Goal: Task Accomplishment & Management: Manage account settings

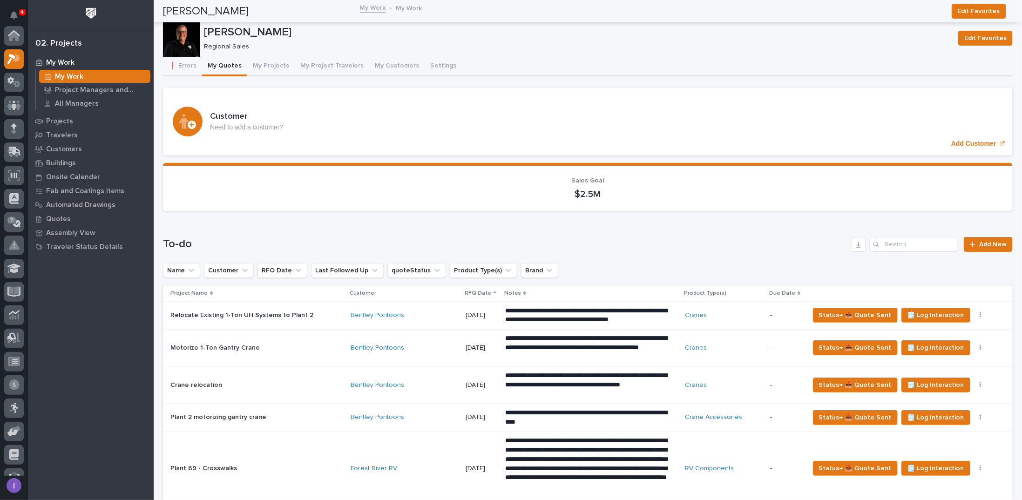
scroll to position [23, 0]
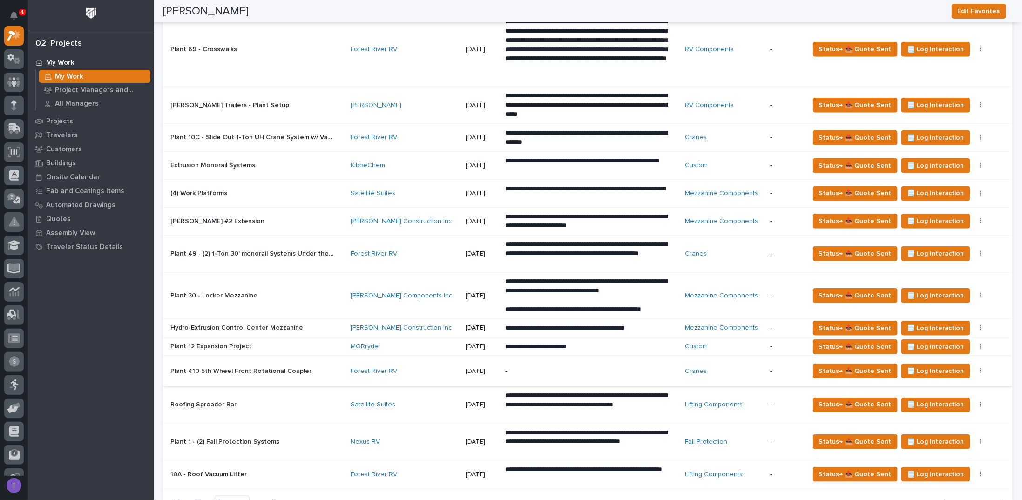
click at [212, 341] on p "Plant 12 Expansion Project" at bounding box center [211, 346] width 83 height 10
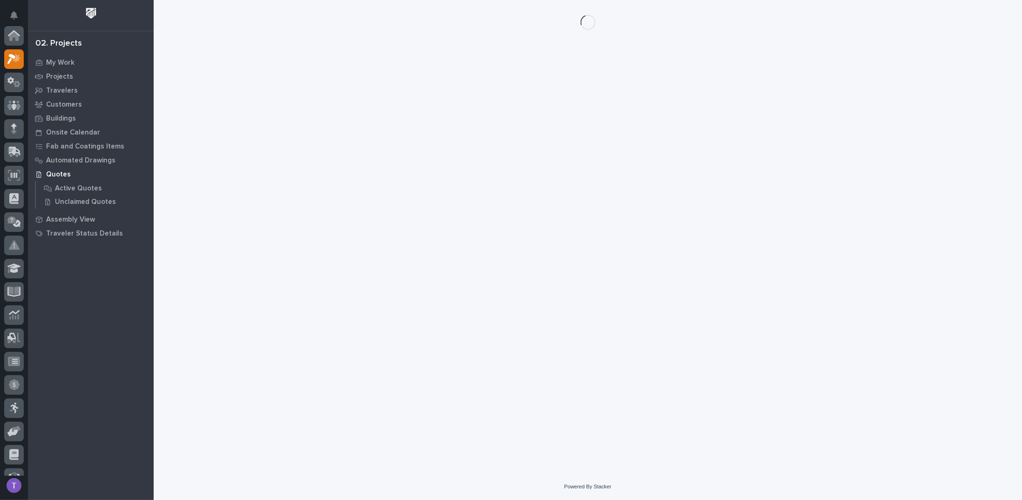
scroll to position [23, 0]
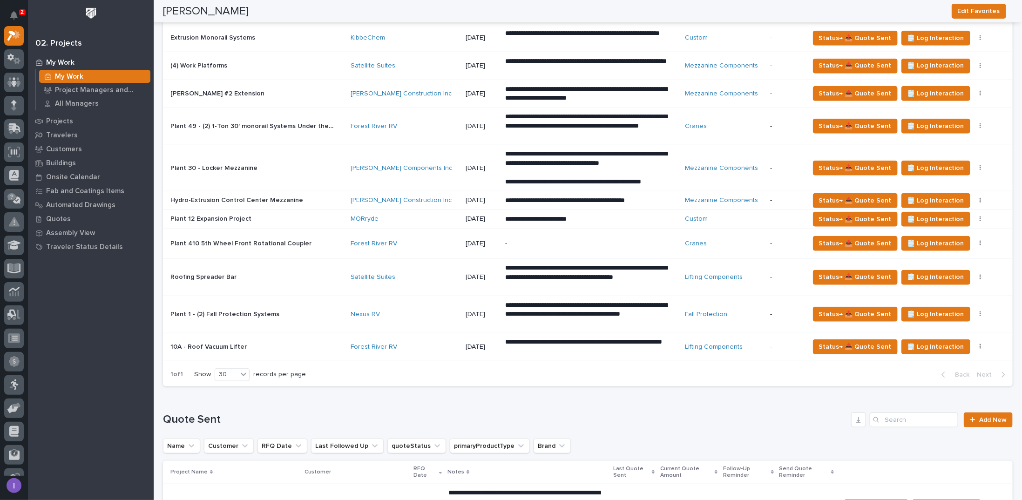
scroll to position [559, 0]
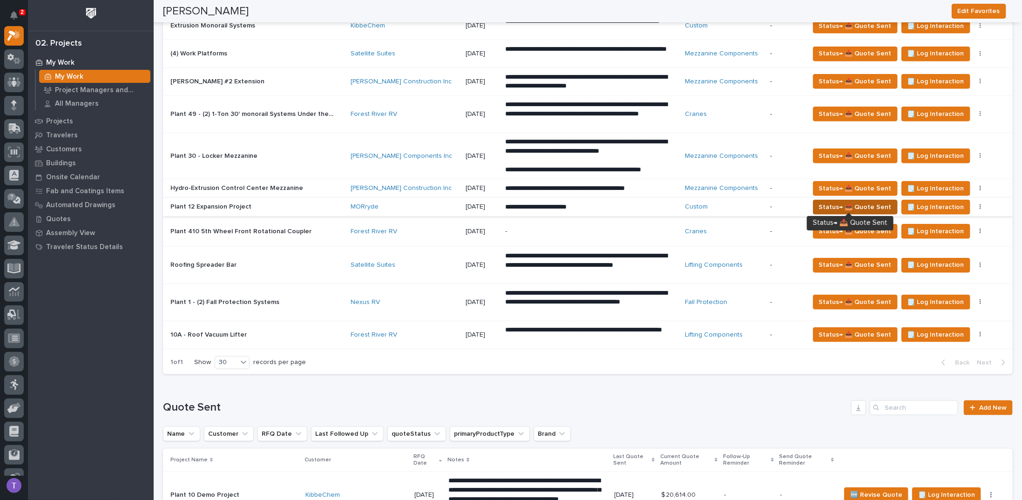
click at [860, 202] on span "Status→ 📤 Quote Sent" at bounding box center [855, 207] width 73 height 11
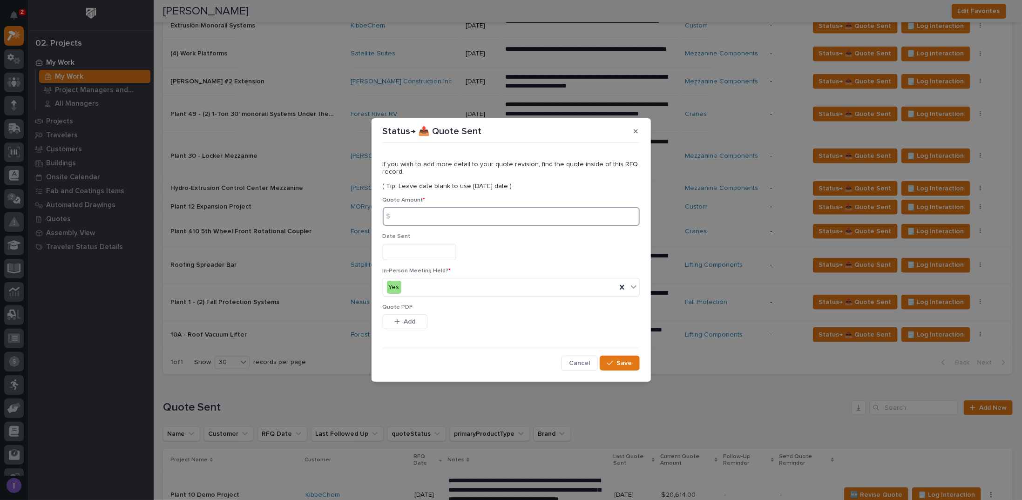
click at [427, 217] on input at bounding box center [511, 216] width 257 height 19
type input "664029"
click at [406, 252] on input "text" at bounding box center [420, 252] width 74 height 16
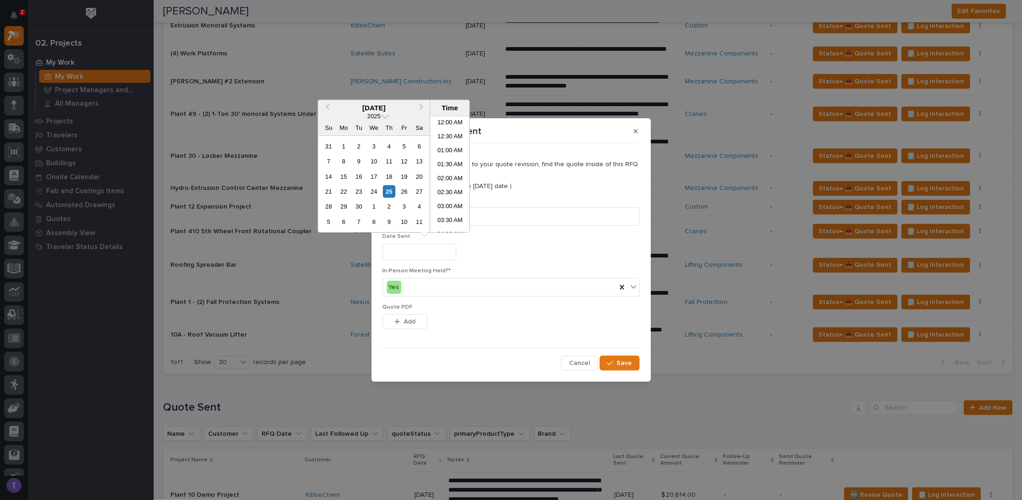
scroll to position [354, 0]
click at [387, 189] on div "25" at bounding box center [389, 191] width 13 height 13
type input "**********"
click at [406, 318] on span "Add" at bounding box center [410, 322] width 12 height 8
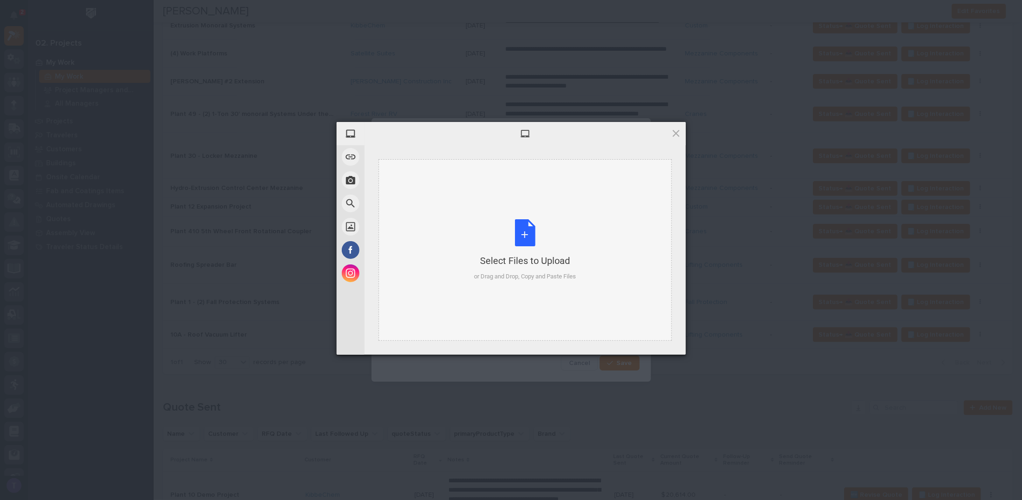
click at [523, 230] on div "Select Files to Upload or Drag and Drop, Copy and Paste Files" at bounding box center [525, 250] width 102 height 62
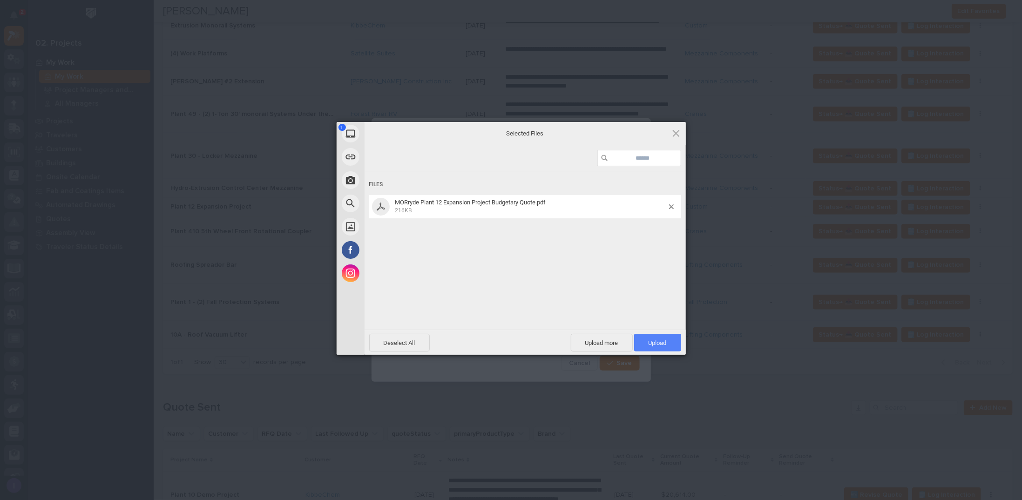
click at [652, 341] on span "Upload 1" at bounding box center [658, 343] width 18 height 7
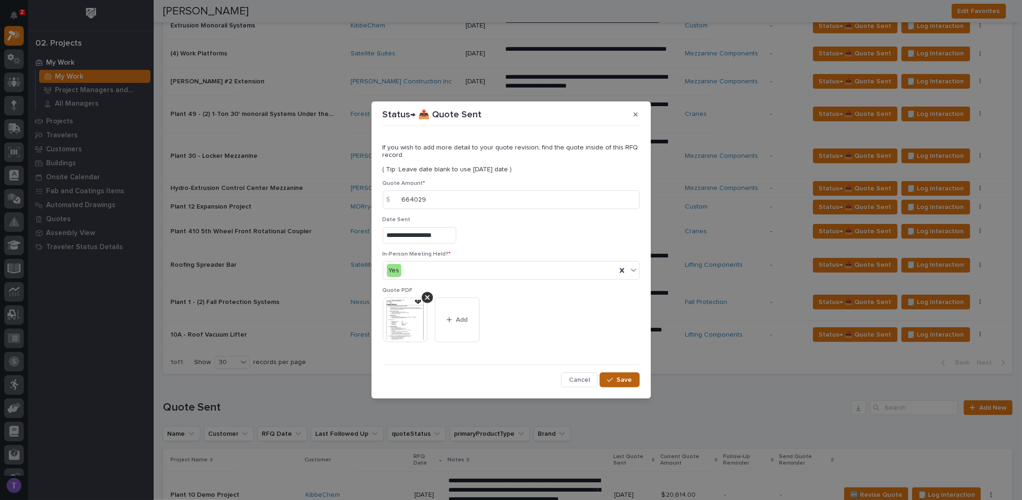
click at [620, 378] on span "Save" at bounding box center [624, 380] width 15 height 8
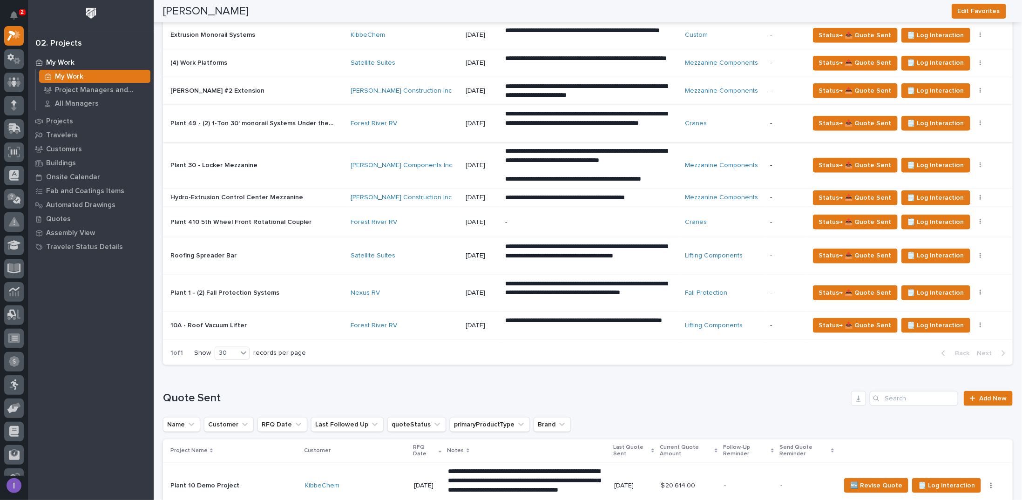
scroll to position [559, 0]
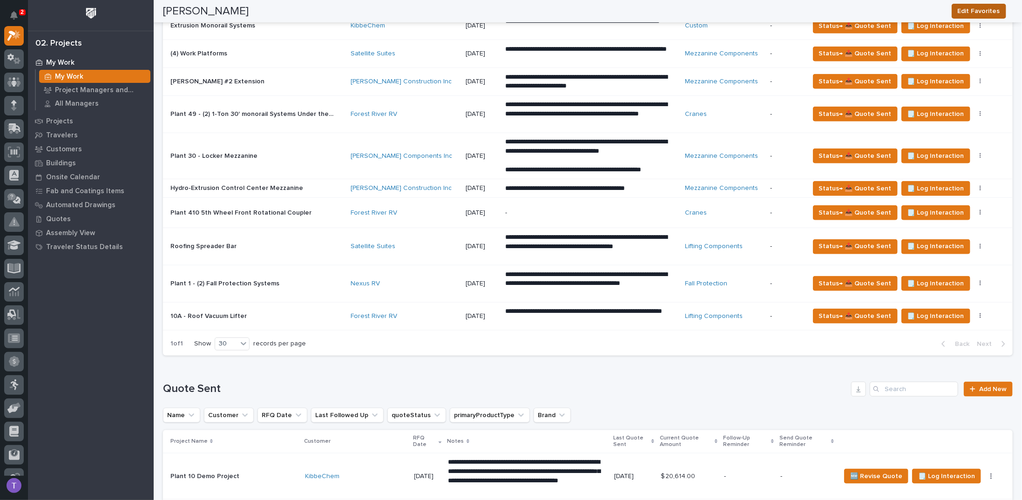
click at [982, 6] on span "Edit Favorites" at bounding box center [979, 11] width 42 height 11
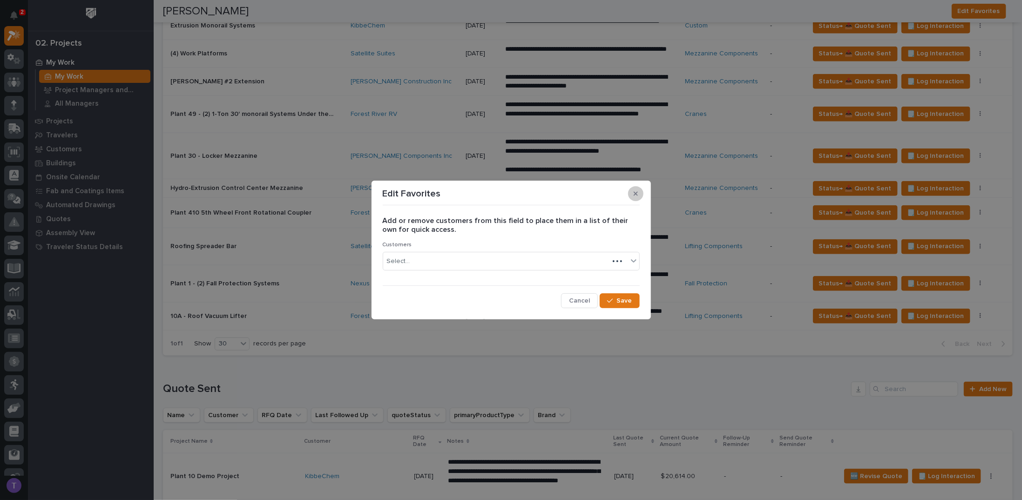
click at [638, 228] on h2 "Add or remove customers from this field to place them in a list of their own fo…" at bounding box center [511, 226] width 257 height 18
click at [634, 193] on icon "button" at bounding box center [636, 193] width 4 height 4
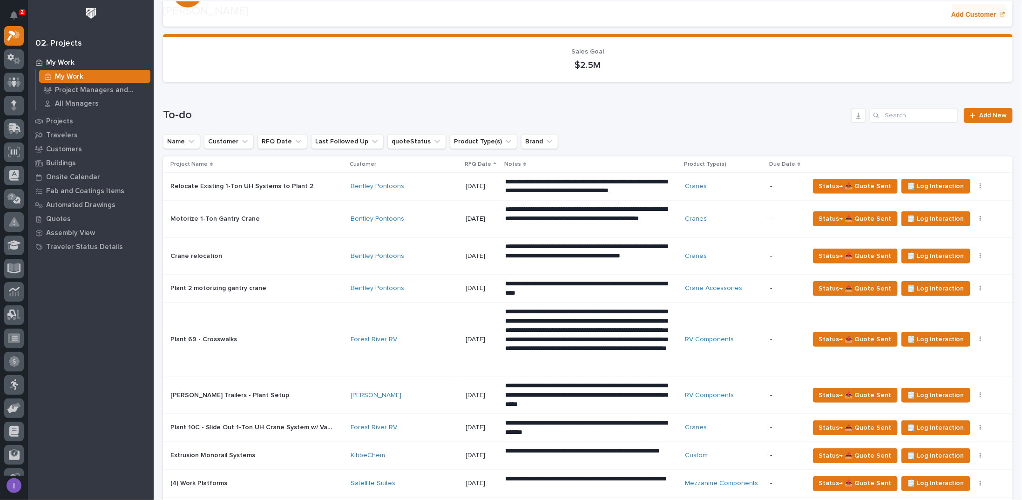
scroll to position [140, 0]
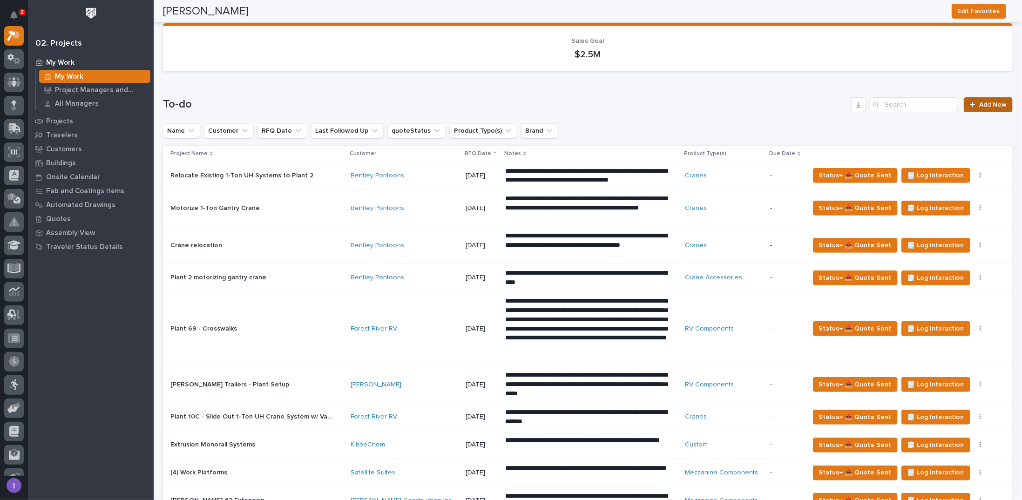
click at [984, 103] on span "Add New" at bounding box center [993, 105] width 27 height 7
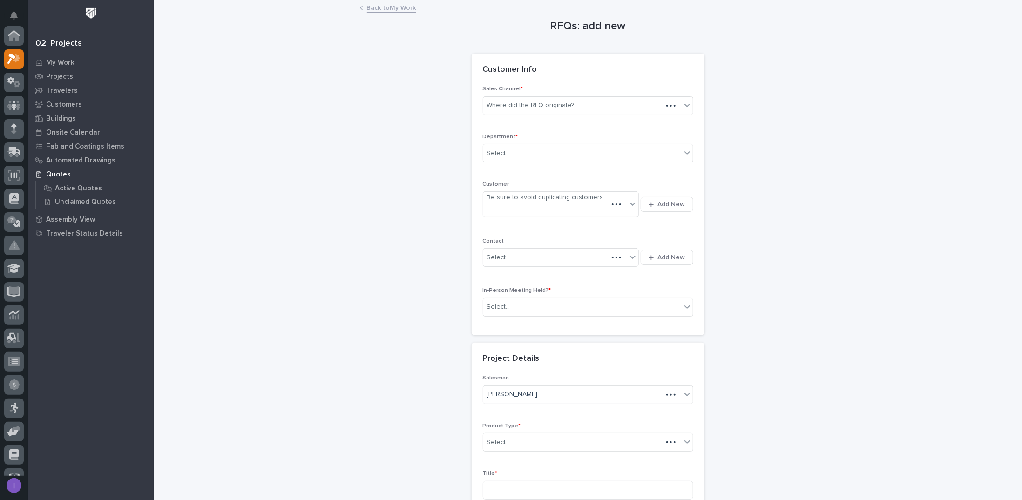
scroll to position [23, 0]
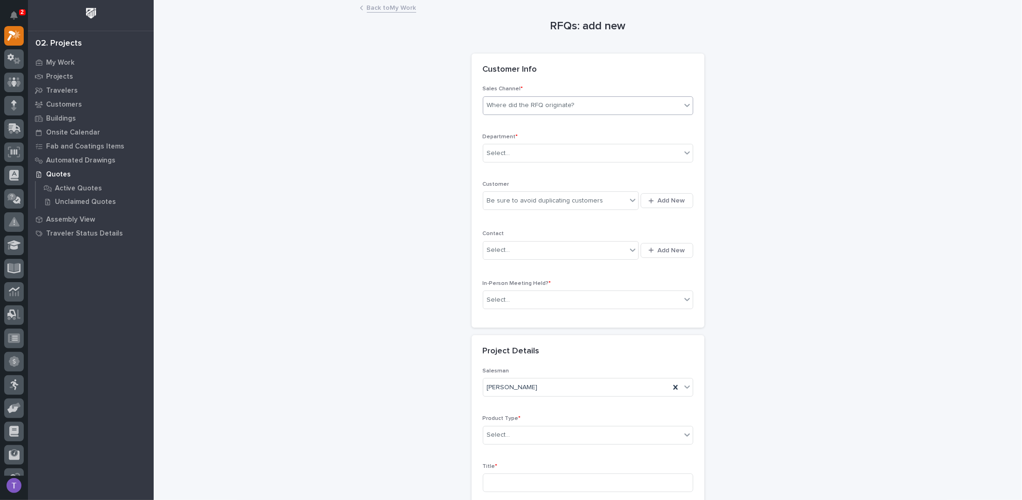
click at [551, 103] on div "Where did the RFQ originate?" at bounding box center [531, 106] width 88 height 10
click at [488, 138] on div "PWI" at bounding box center [585, 139] width 210 height 16
drag, startPoint x: 496, startPoint y: 150, endPoint x: 500, endPoint y: 161, distance: 11.1
click at [497, 150] on div "Select..." at bounding box center [498, 154] width 23 height 10
click at [500, 184] on span "Regional Sales" at bounding box center [508, 186] width 49 height 10
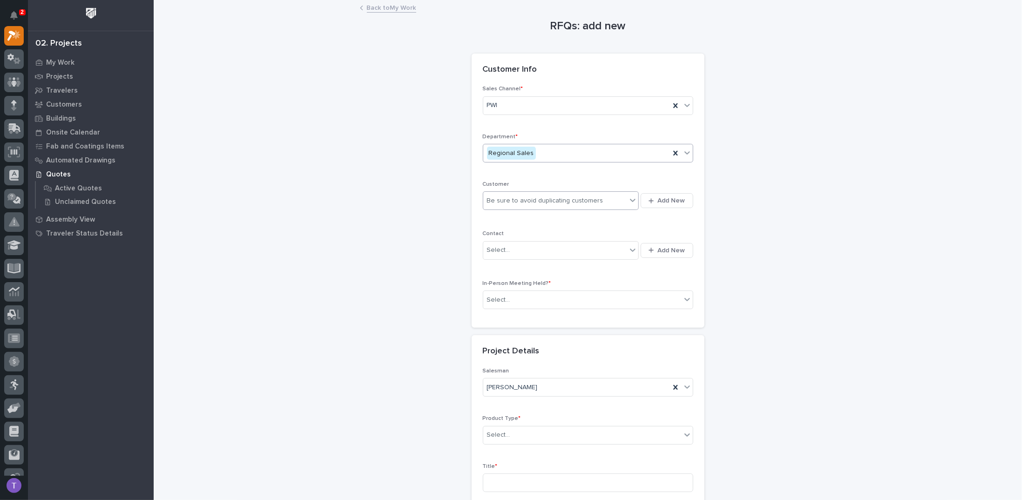
click at [502, 196] on div "Be sure to avoid duplicating customers" at bounding box center [545, 201] width 116 height 10
type input "*********"
click at [502, 232] on div "Satellite Suites" at bounding box center [558, 233] width 157 height 16
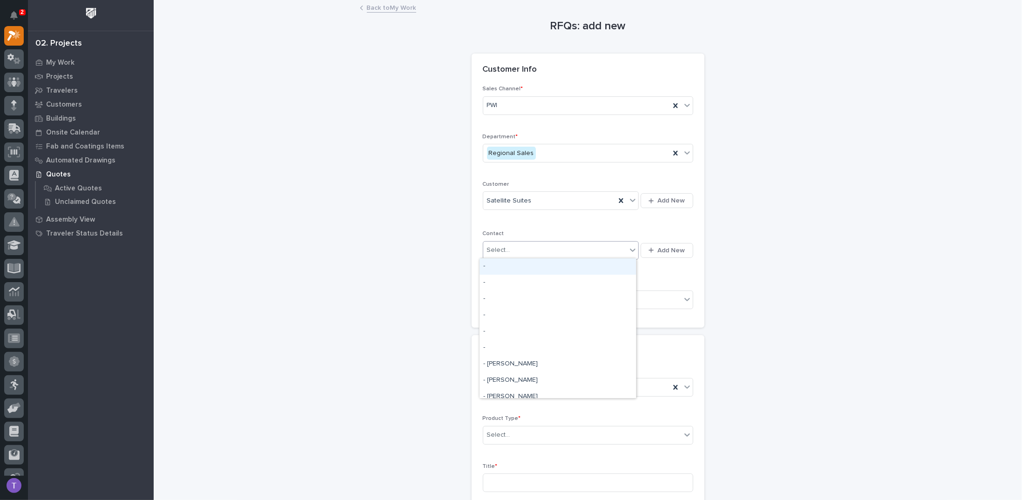
click at [496, 243] on div "Select..." at bounding box center [556, 250] width 144 height 15
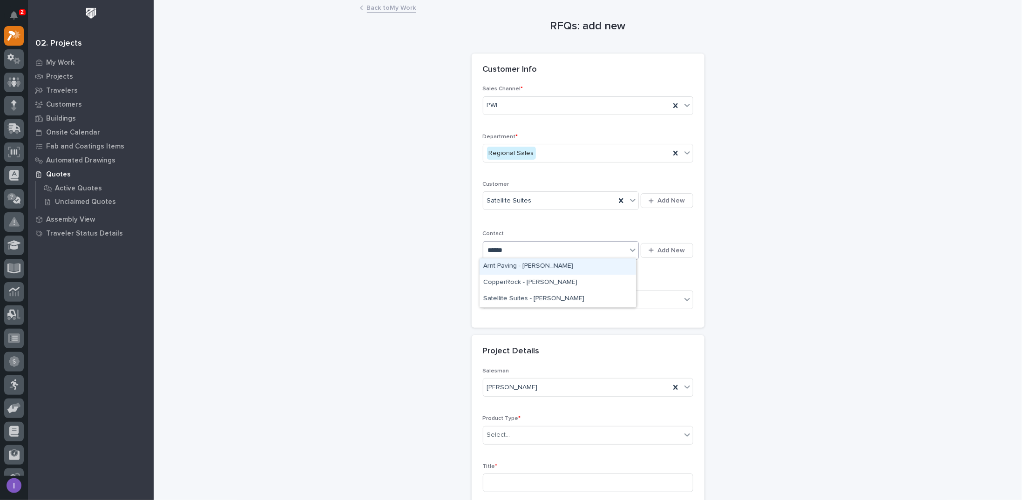
type input "*******"
click at [511, 263] on div "Satellite Suites - [PERSON_NAME]" at bounding box center [558, 267] width 157 height 16
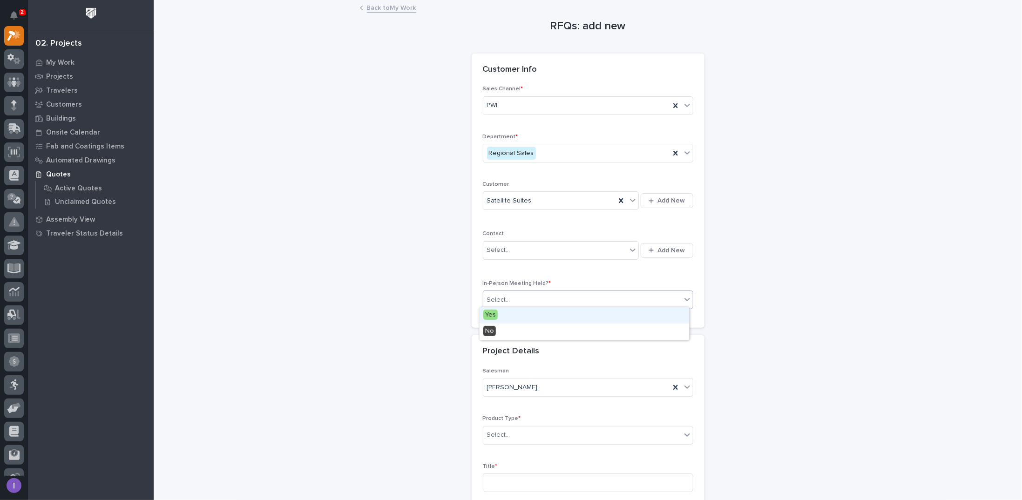
click at [492, 295] on div "Select..." at bounding box center [498, 300] width 23 height 10
click at [487, 334] on span "No" at bounding box center [490, 331] width 13 height 10
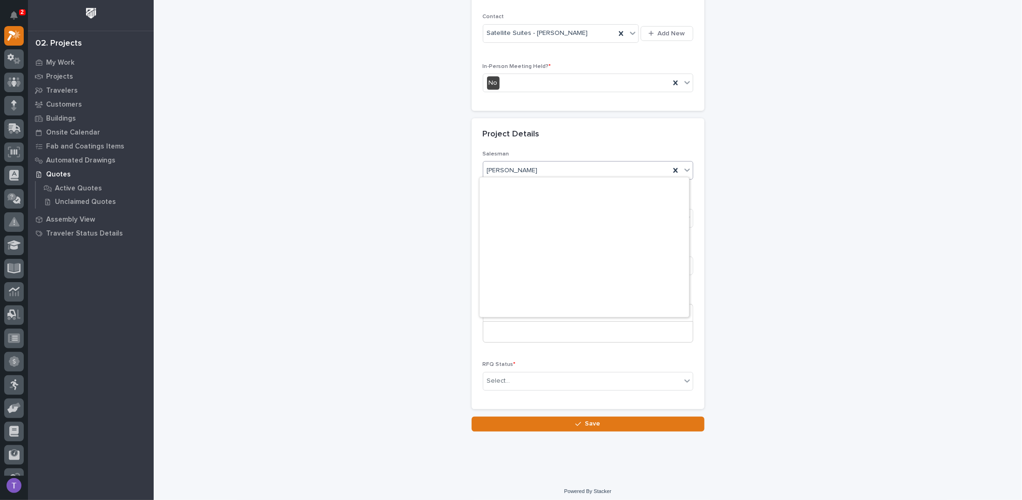
scroll to position [202, 0]
click at [556, 141] on div "Project Details" at bounding box center [588, 134] width 233 height 33
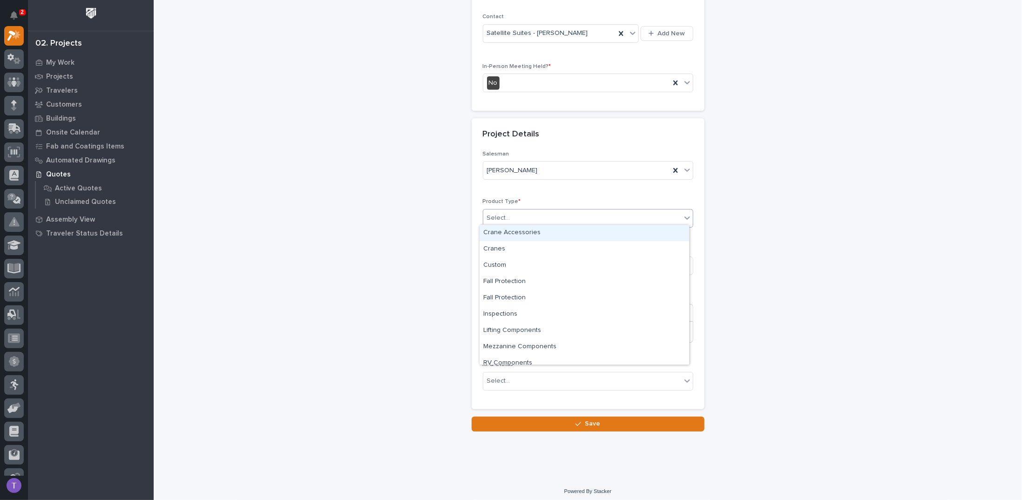
click at [491, 213] on div "Select..." at bounding box center [498, 218] width 23 height 10
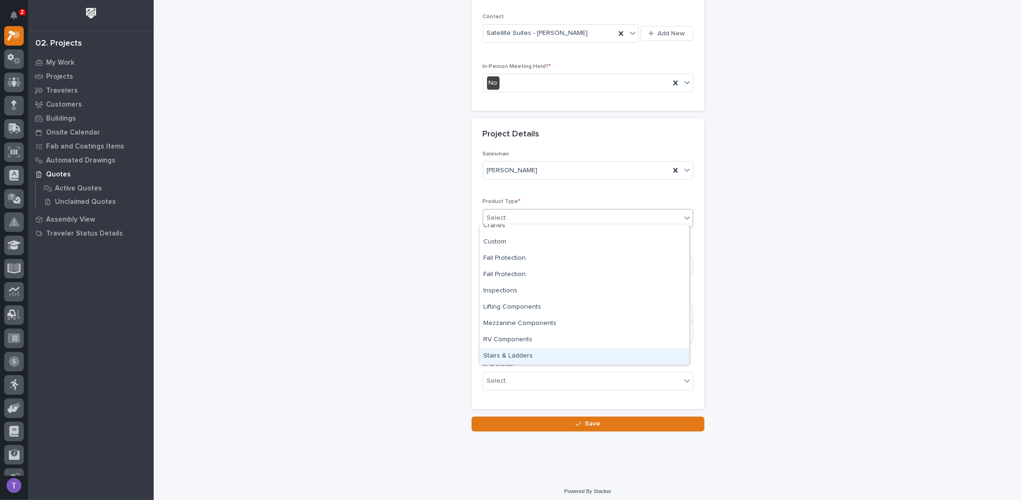
click at [504, 354] on div "Stairs & Ladders" at bounding box center [585, 356] width 210 height 16
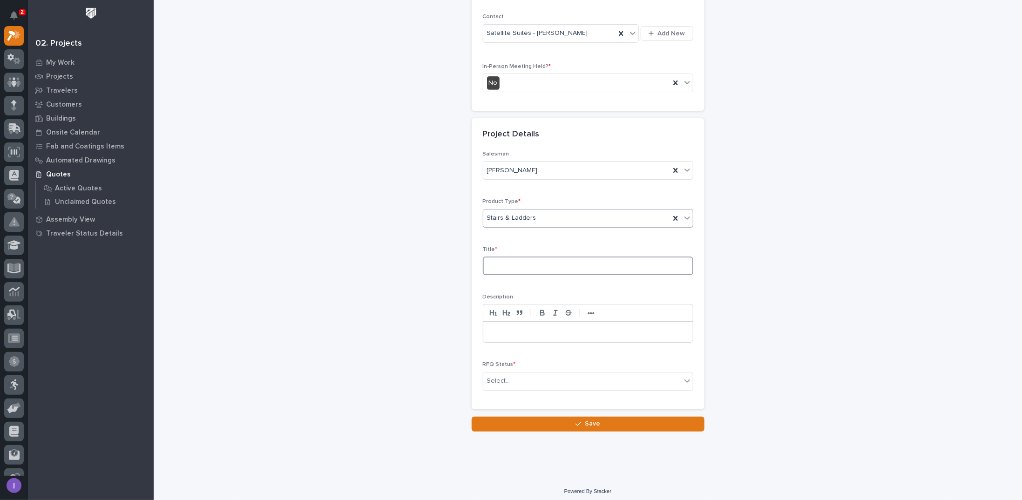
click at [510, 259] on input at bounding box center [588, 266] width 211 height 19
type input "Stair Installation and Spring Loaded Gate"
click at [499, 329] on p at bounding box center [588, 331] width 196 height 9
click at [496, 376] on div "Select..." at bounding box center [498, 381] width 23 height 10
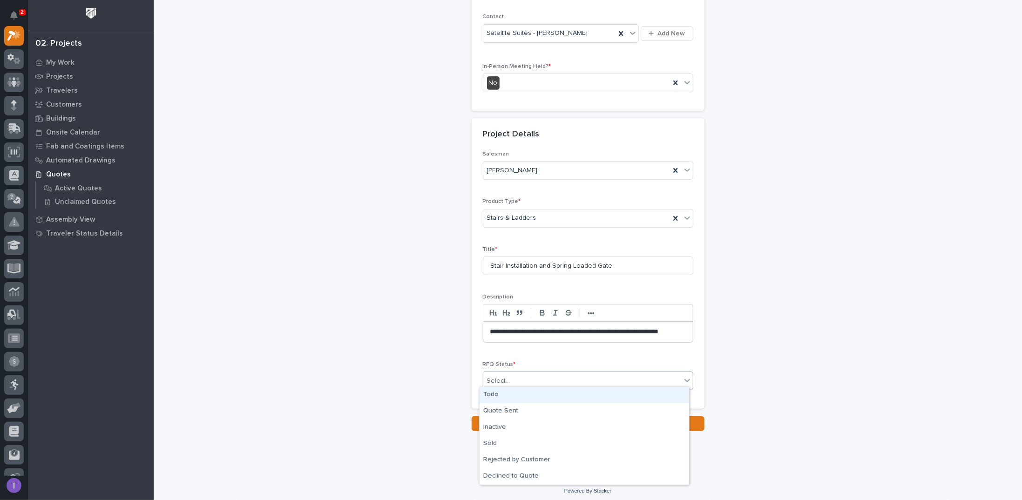
click at [492, 395] on div "Todo" at bounding box center [585, 395] width 210 height 16
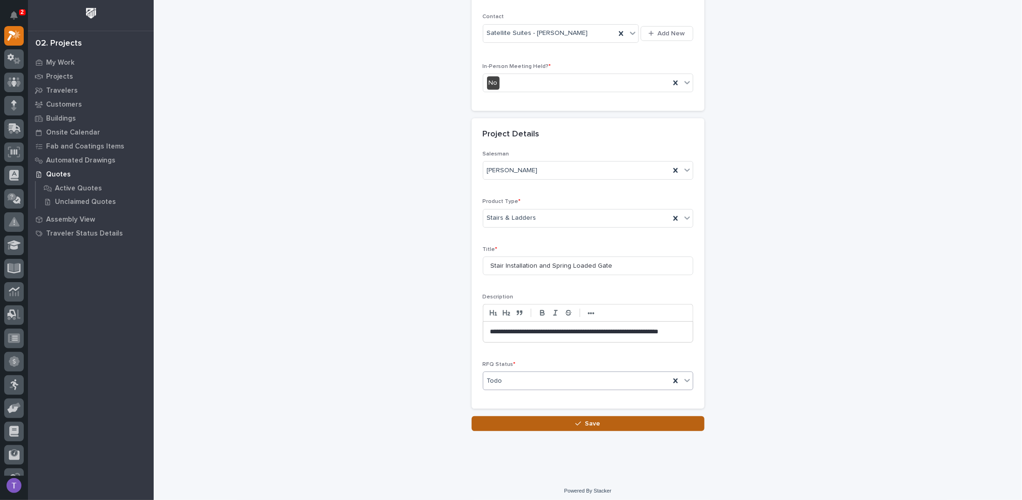
click at [590, 420] on span "Save" at bounding box center [592, 424] width 15 height 8
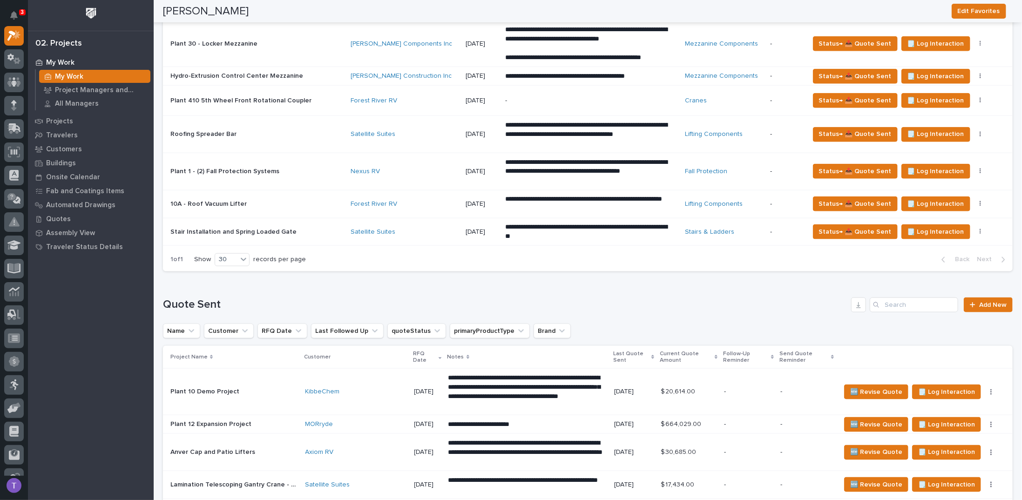
scroll to position [699, 0]
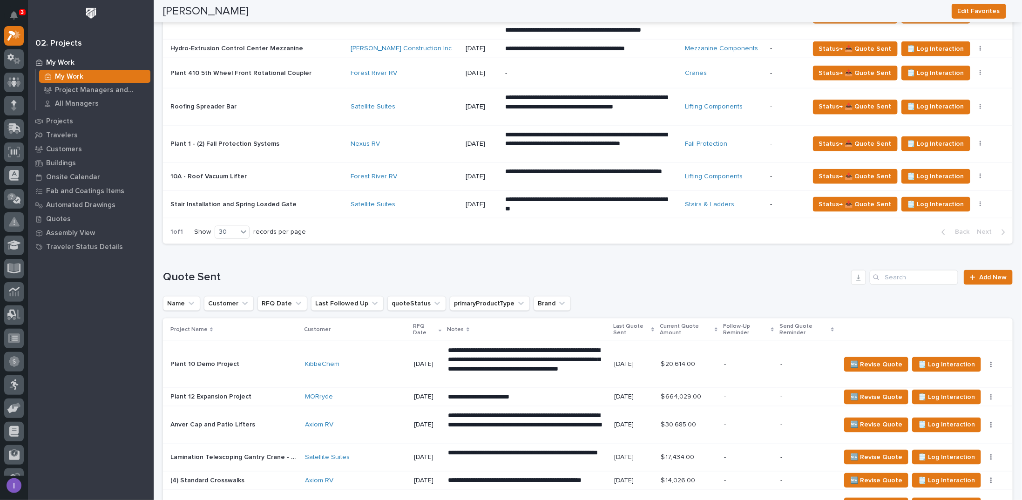
click at [260, 199] on p "Stair Installation and Spring Loaded Gate" at bounding box center [234, 204] width 128 height 10
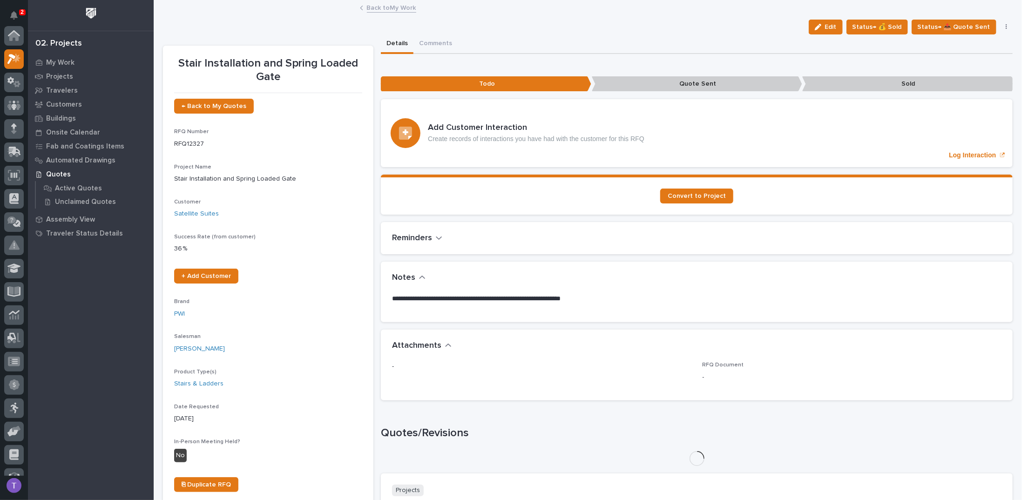
scroll to position [23, 0]
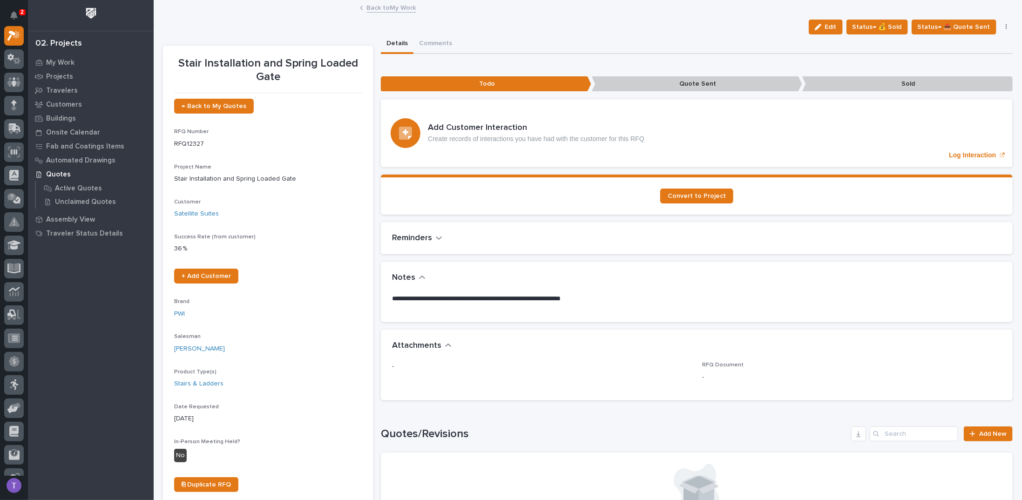
click at [836, 23] on span "Edit" at bounding box center [831, 27] width 12 height 8
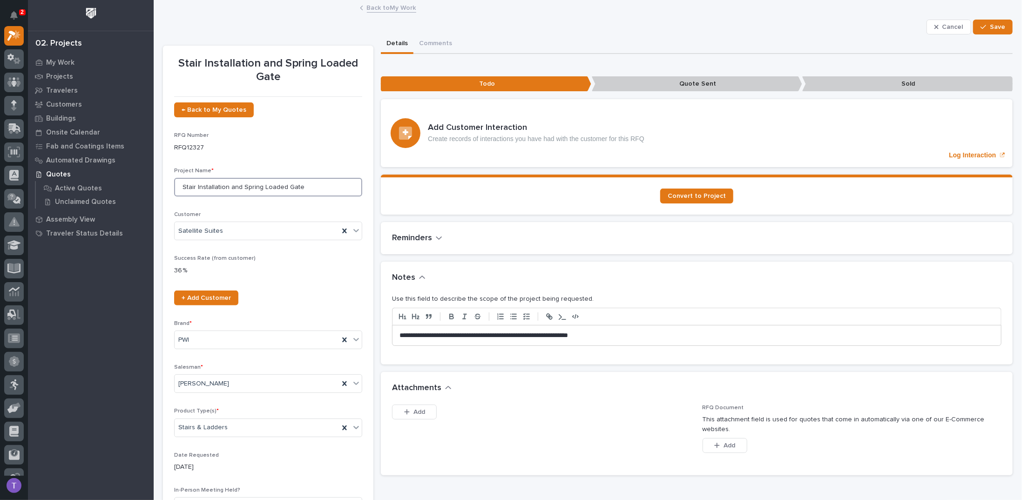
drag, startPoint x: 197, startPoint y: 188, endPoint x: 229, endPoint y: 186, distance: 32.7
click at [229, 186] on input "Stair Installation and Spring Loaded Gate" at bounding box center [268, 187] width 188 height 19
type input "Stair and Spring Loaded Gate"
drag, startPoint x: 469, startPoint y: 334, endPoint x: 495, endPoint y: 334, distance: 26.6
click at [495, 334] on p "**********" at bounding box center [695, 335] width 590 height 9
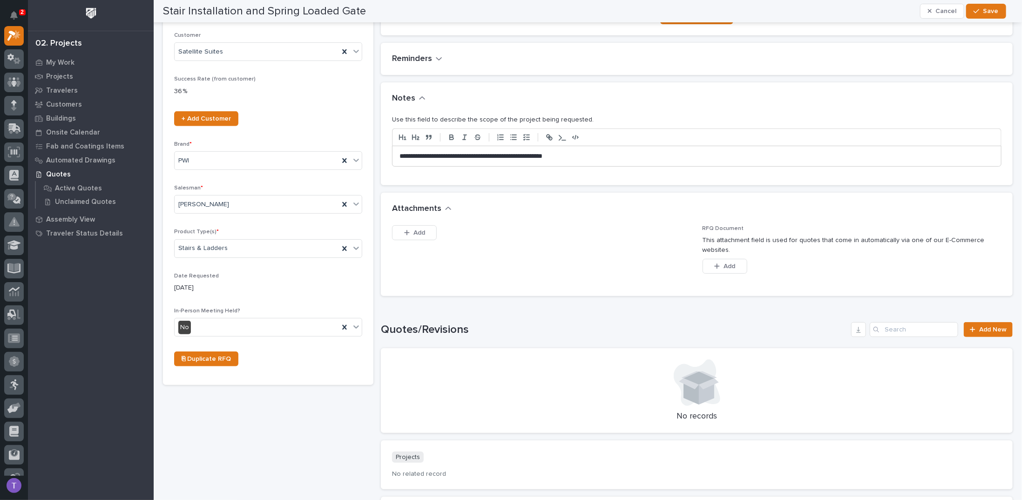
scroll to position [0, 0]
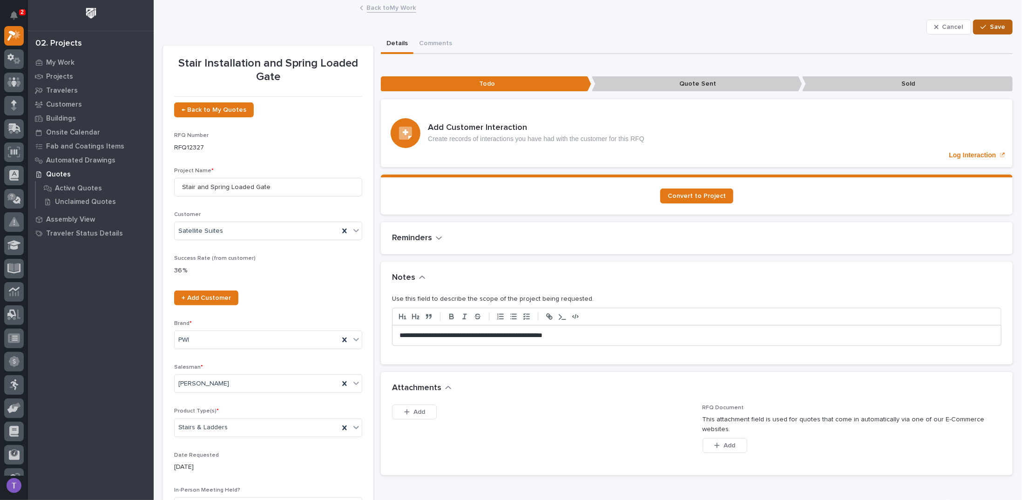
click at [997, 24] on span "Save" at bounding box center [997, 27] width 15 height 8
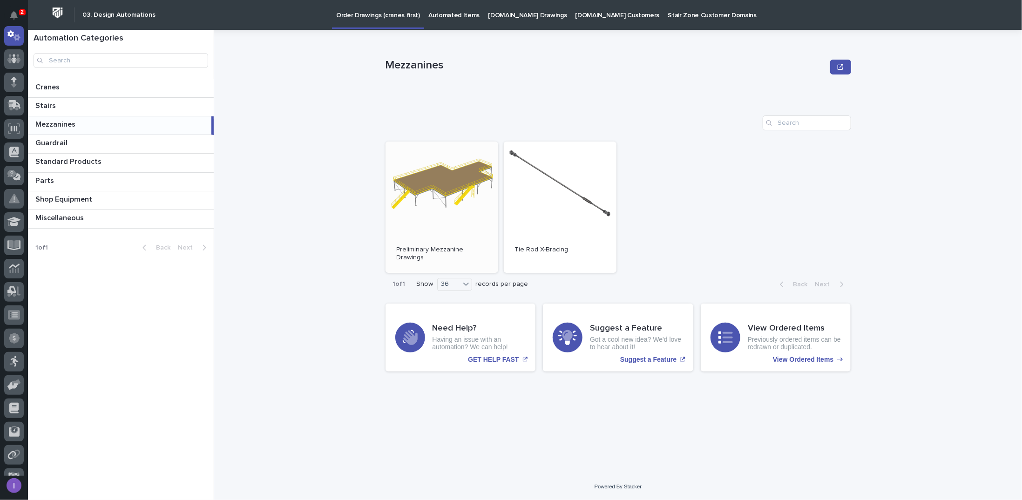
click at [431, 183] on link "Open" at bounding box center [442, 207] width 113 height 131
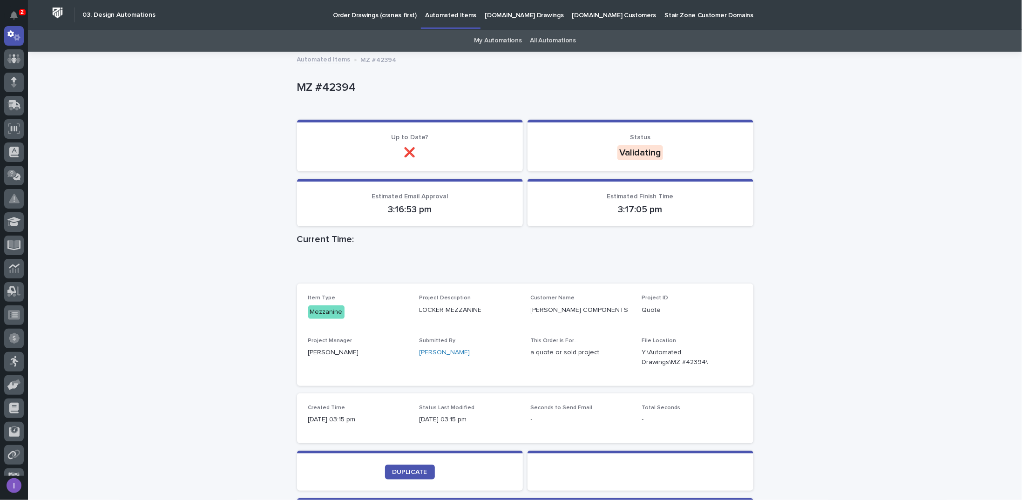
scroll to position [47, 0]
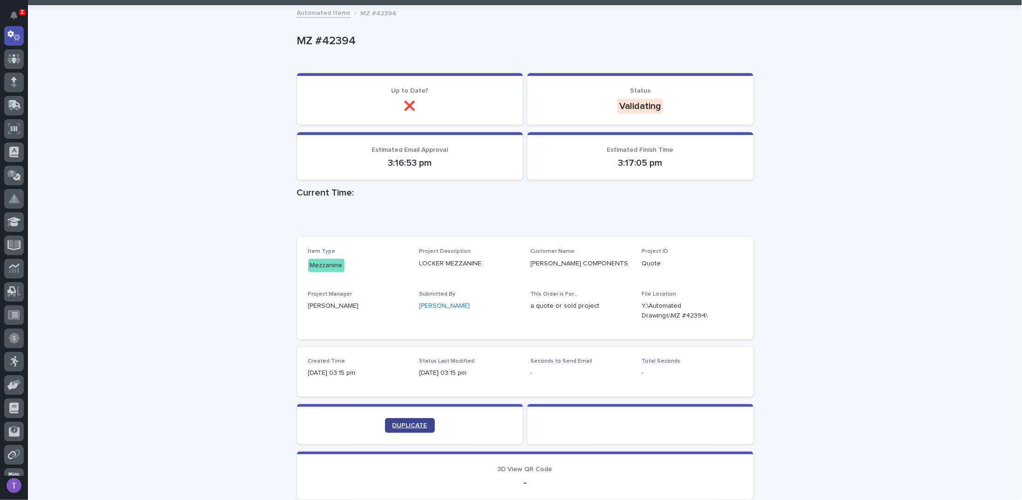
click at [406, 421] on link "DUPLICATE" at bounding box center [410, 425] width 50 height 15
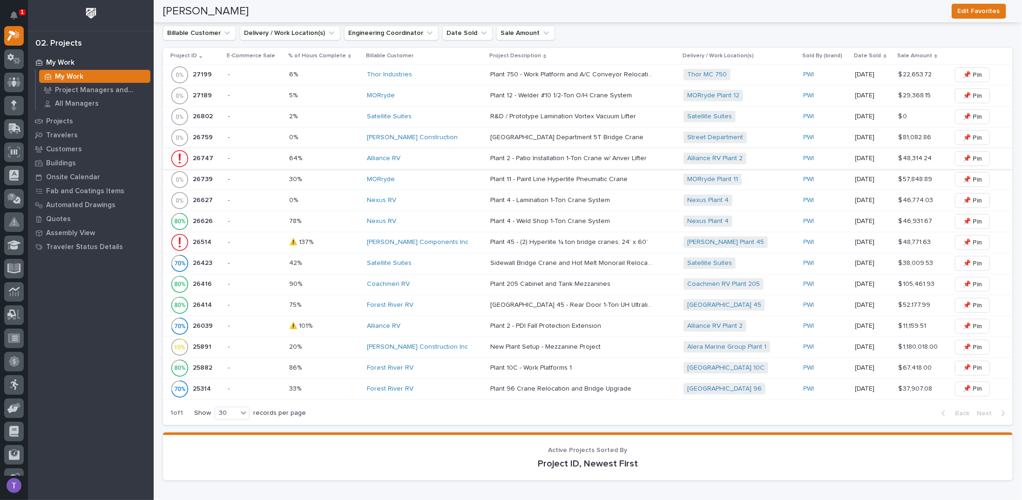
scroll to position [606, 0]
click at [201, 235] on p "26514" at bounding box center [203, 240] width 20 height 10
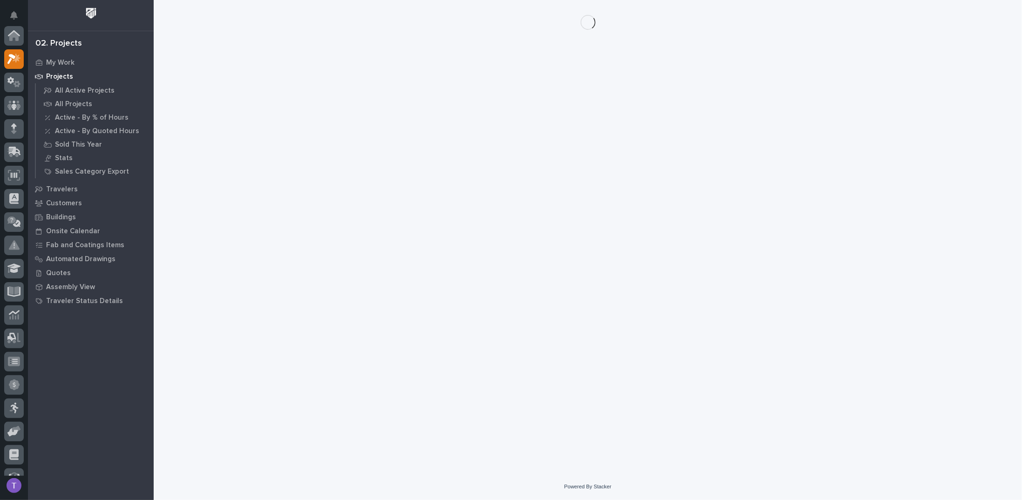
scroll to position [23, 0]
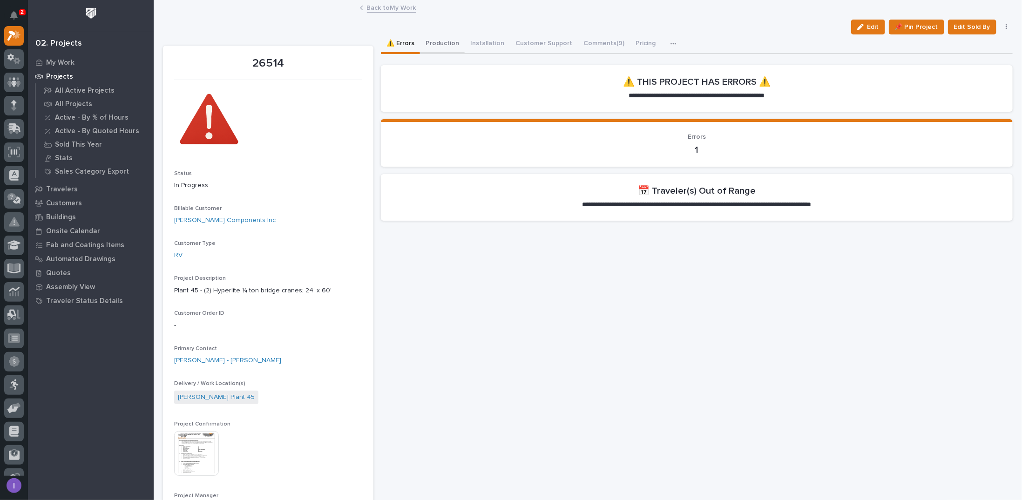
click at [436, 41] on button "Production" at bounding box center [442, 44] width 45 height 20
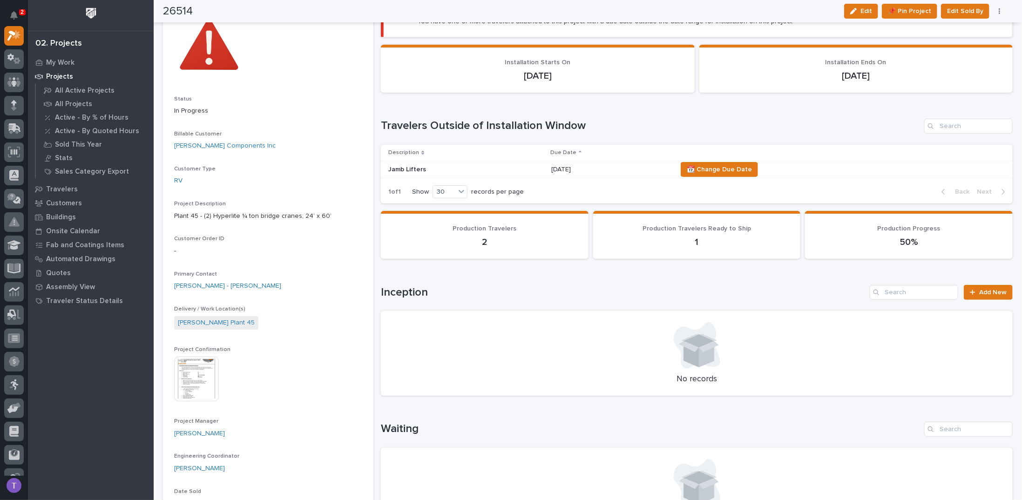
scroll to position [47, 0]
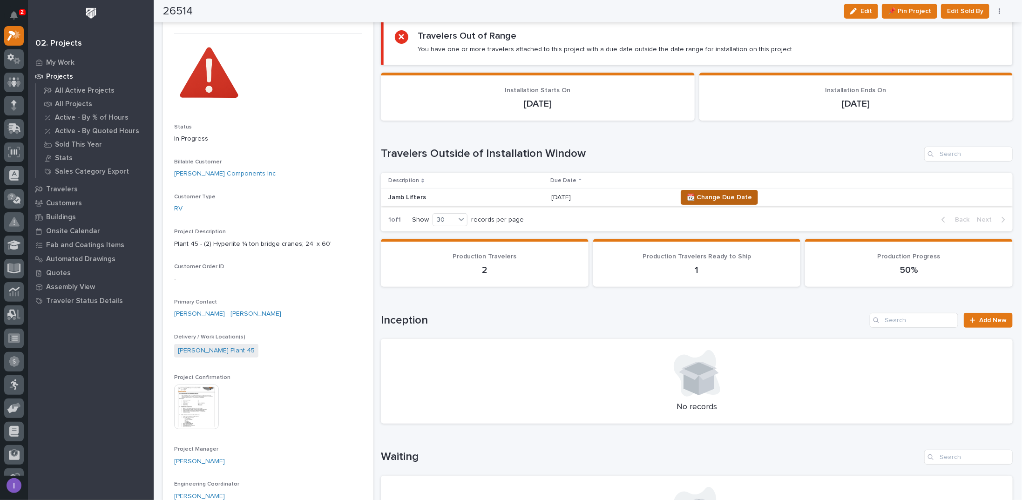
click at [723, 194] on span "📆 Change Due Date" at bounding box center [719, 197] width 65 height 11
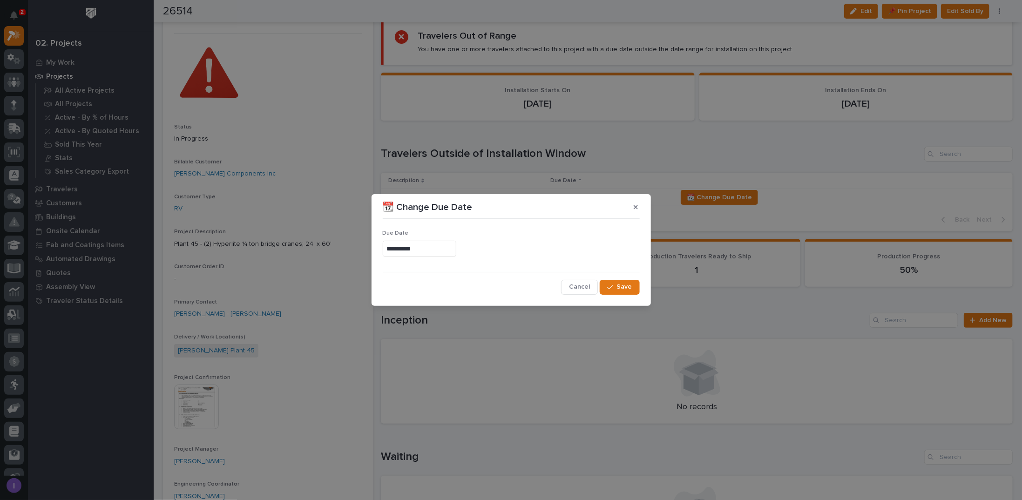
click at [599, 126] on div "**********" at bounding box center [511, 250] width 1022 height 500
click at [576, 289] on span "Cancel" at bounding box center [579, 287] width 21 height 8
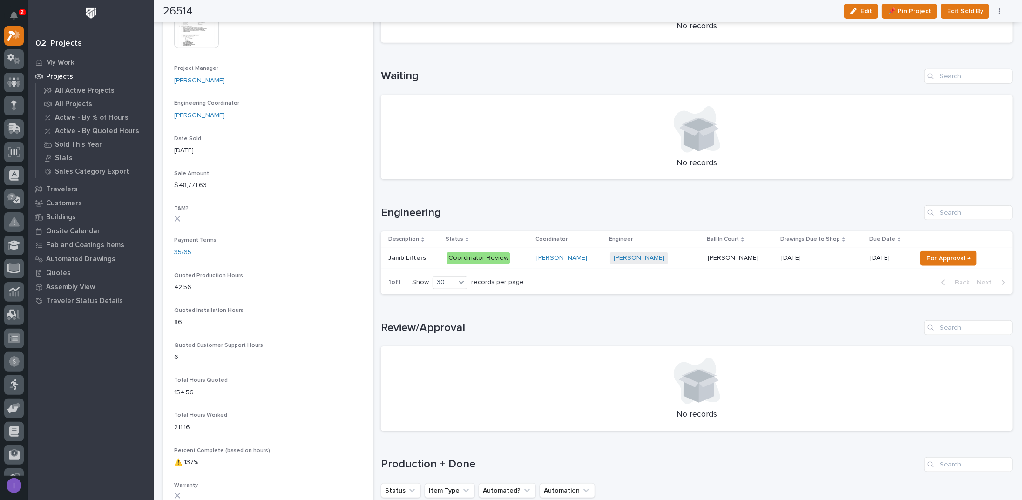
scroll to position [466, 0]
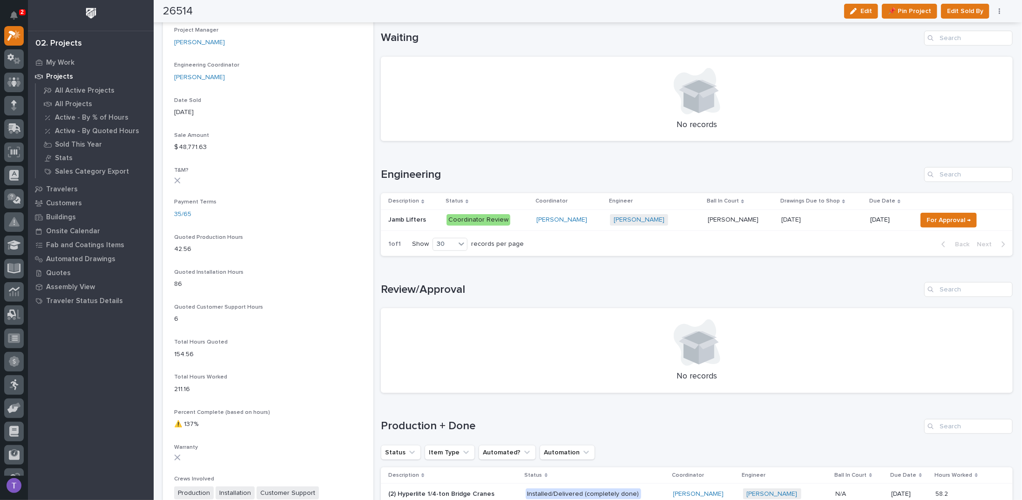
click at [407, 214] on p "Jamb Lifters" at bounding box center [408, 219] width 40 height 10
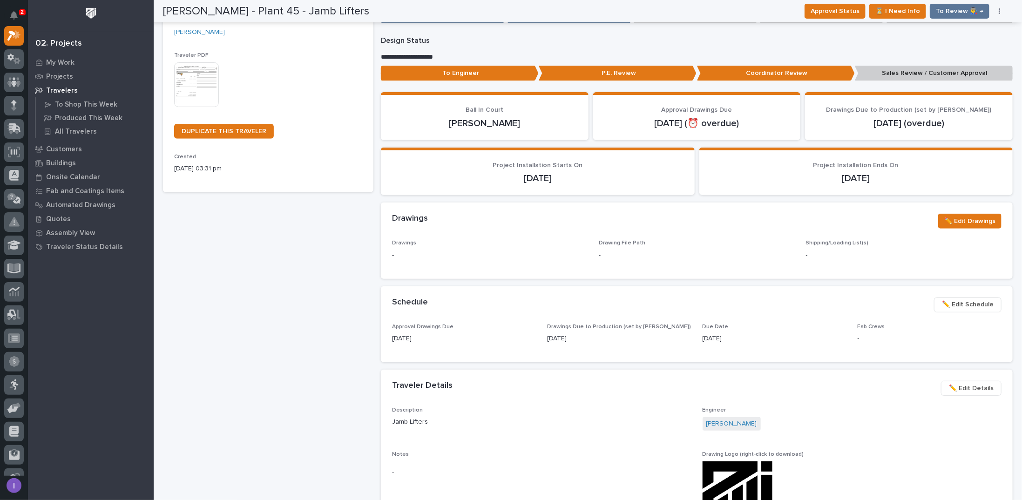
scroll to position [186, 0]
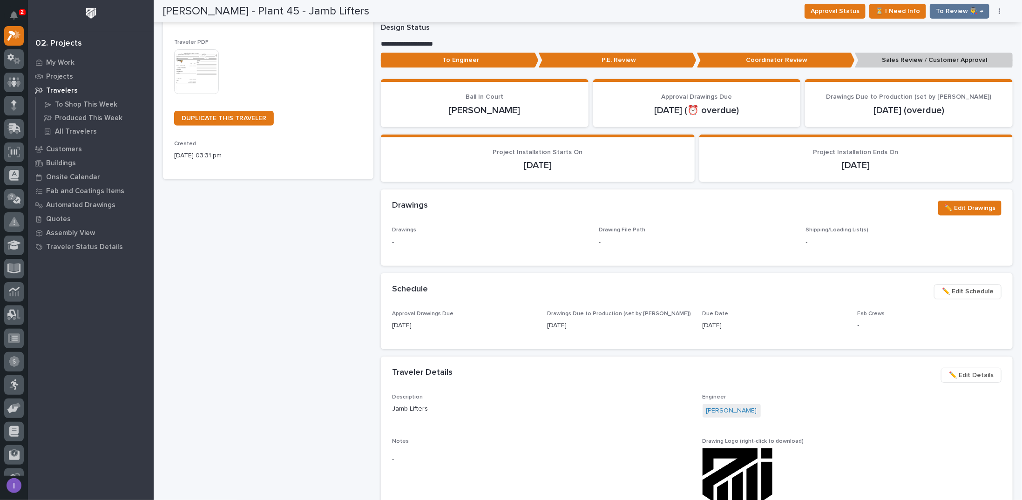
click at [956, 286] on span "✏️ Edit Schedule" at bounding box center [968, 291] width 52 height 11
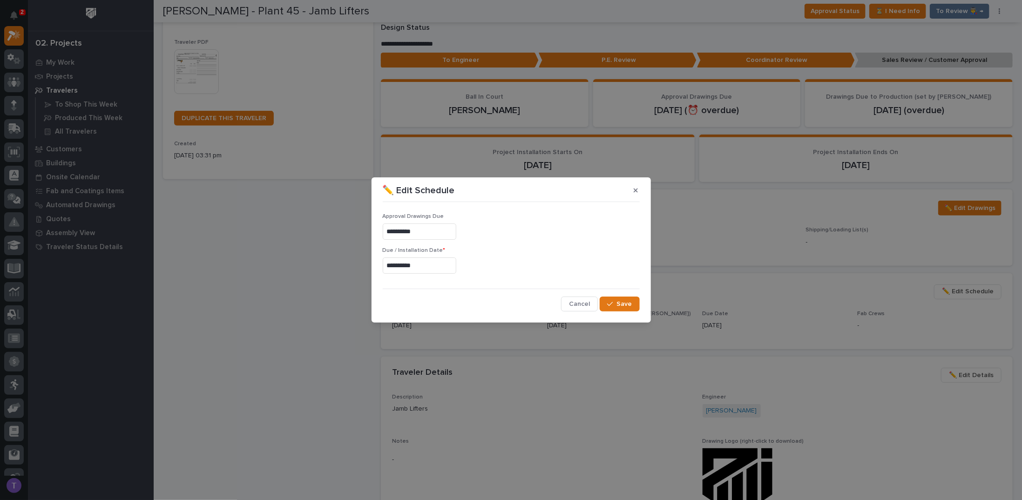
click at [437, 232] on input "**********" at bounding box center [420, 232] width 74 height 16
click at [625, 302] on span "Save" at bounding box center [624, 304] width 15 height 8
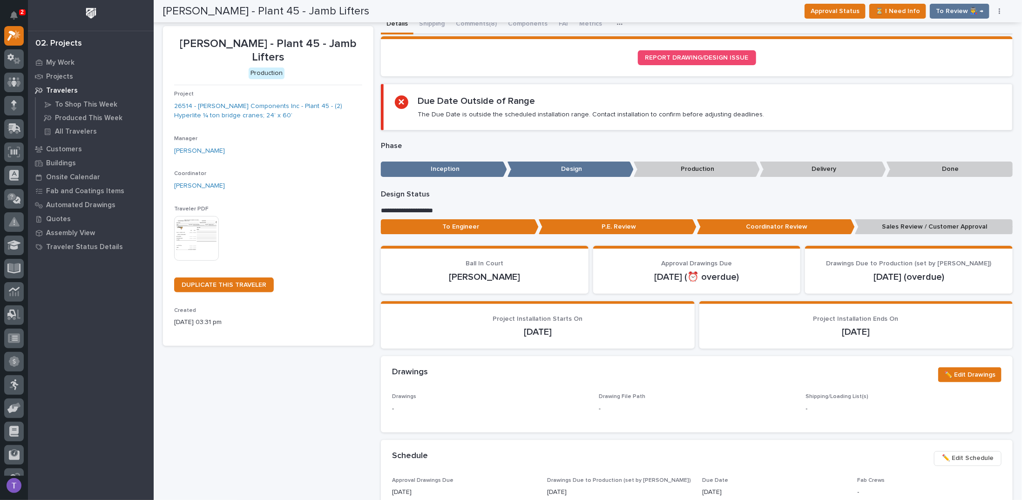
scroll to position [0, 0]
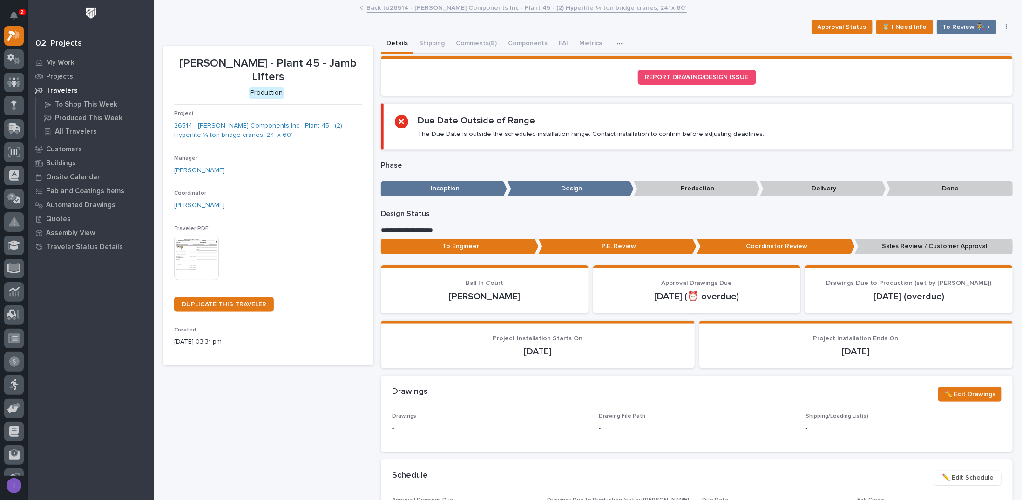
click at [368, 8] on link "Back to 26514 - Lippert Components Inc - Plant 45 - (2) Hyperlite ¼ ton bridge …" at bounding box center [527, 7] width 320 height 11
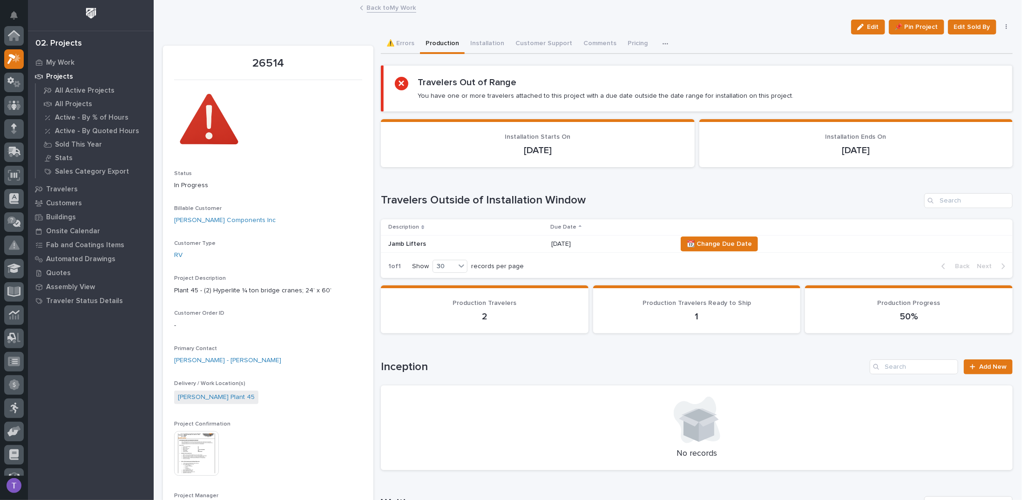
scroll to position [23, 0]
click at [368, 8] on link "Back to My Work" at bounding box center [391, 7] width 49 height 11
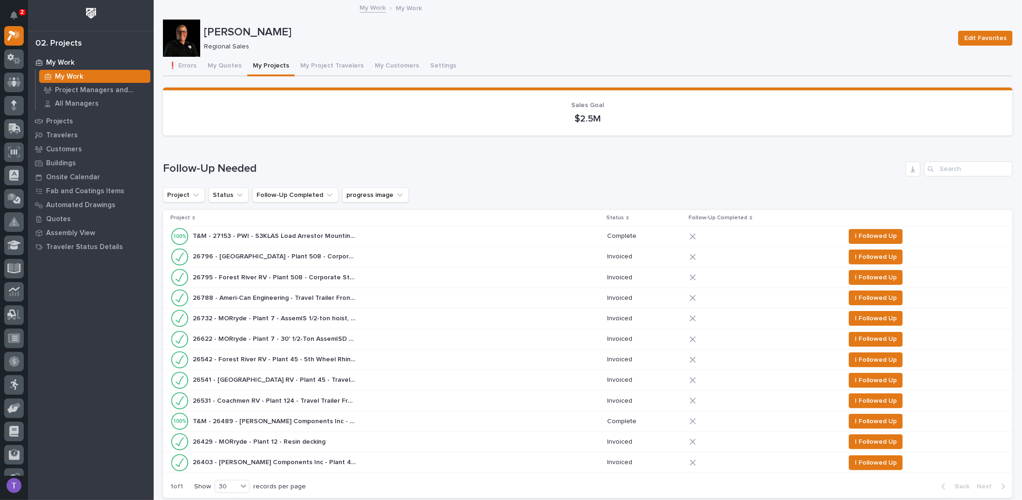
click at [497, 160] on div "Loading... Saving… Follow-Up Needed Project Status Follow-Up Completed progress…" at bounding box center [588, 324] width 850 height 363
